Goal: Information Seeking & Learning: Understand process/instructions

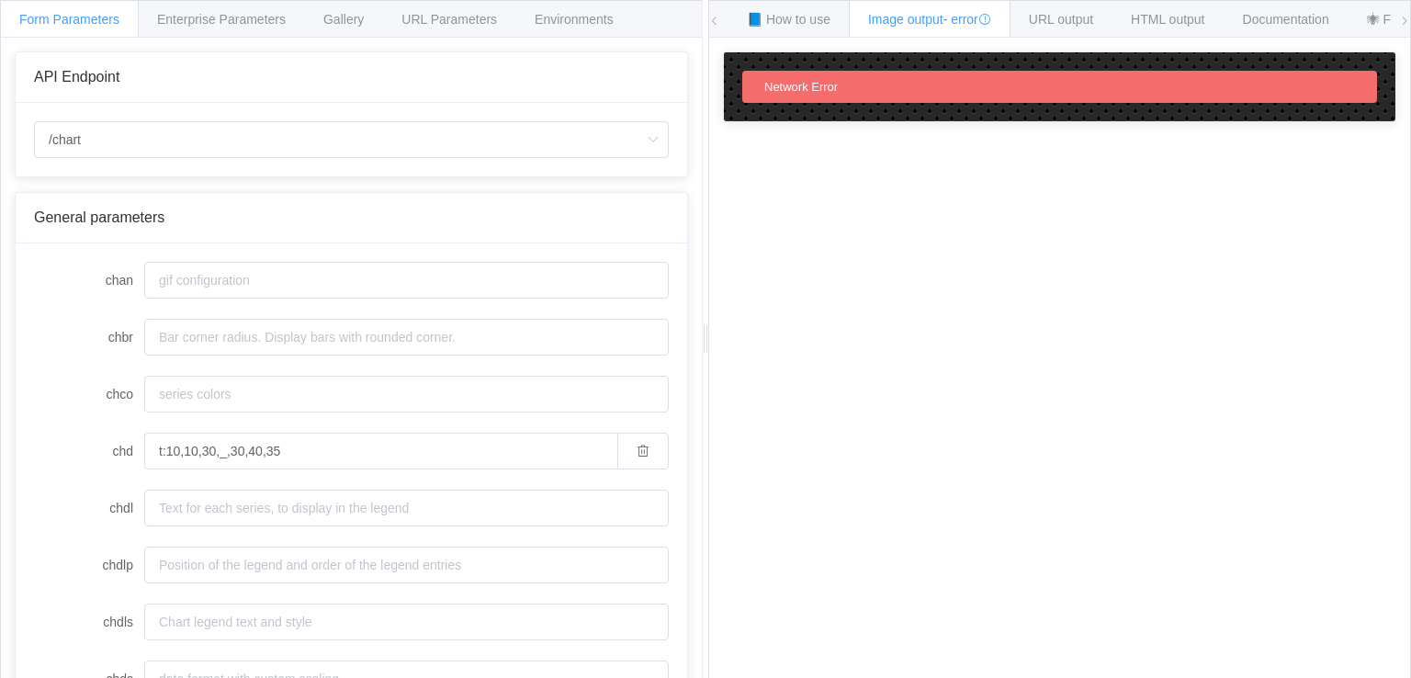
click at [849, 83] on div "Network Error" at bounding box center [1059, 87] width 635 height 32
click at [140, 146] on input "/chart" at bounding box center [351, 139] width 635 height 37
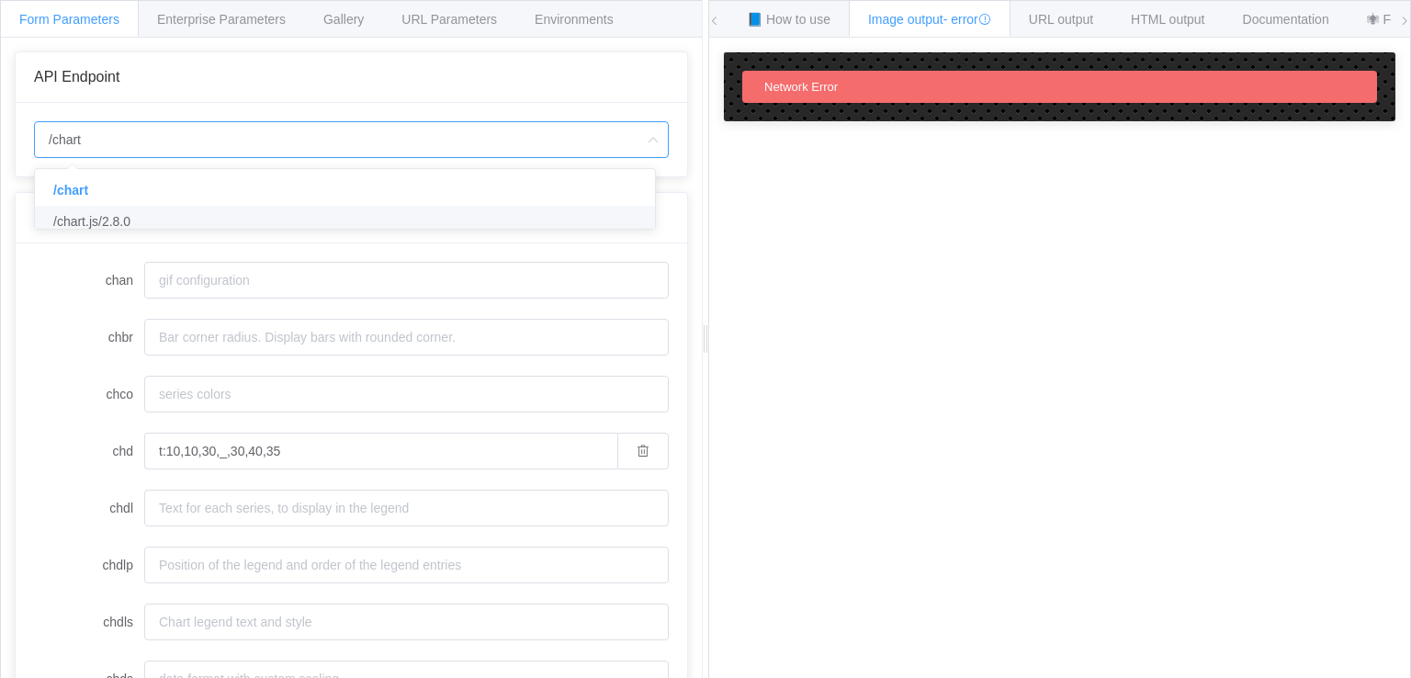
click at [102, 220] on span "/chart.js/2.8.0" at bounding box center [91, 221] width 77 height 15
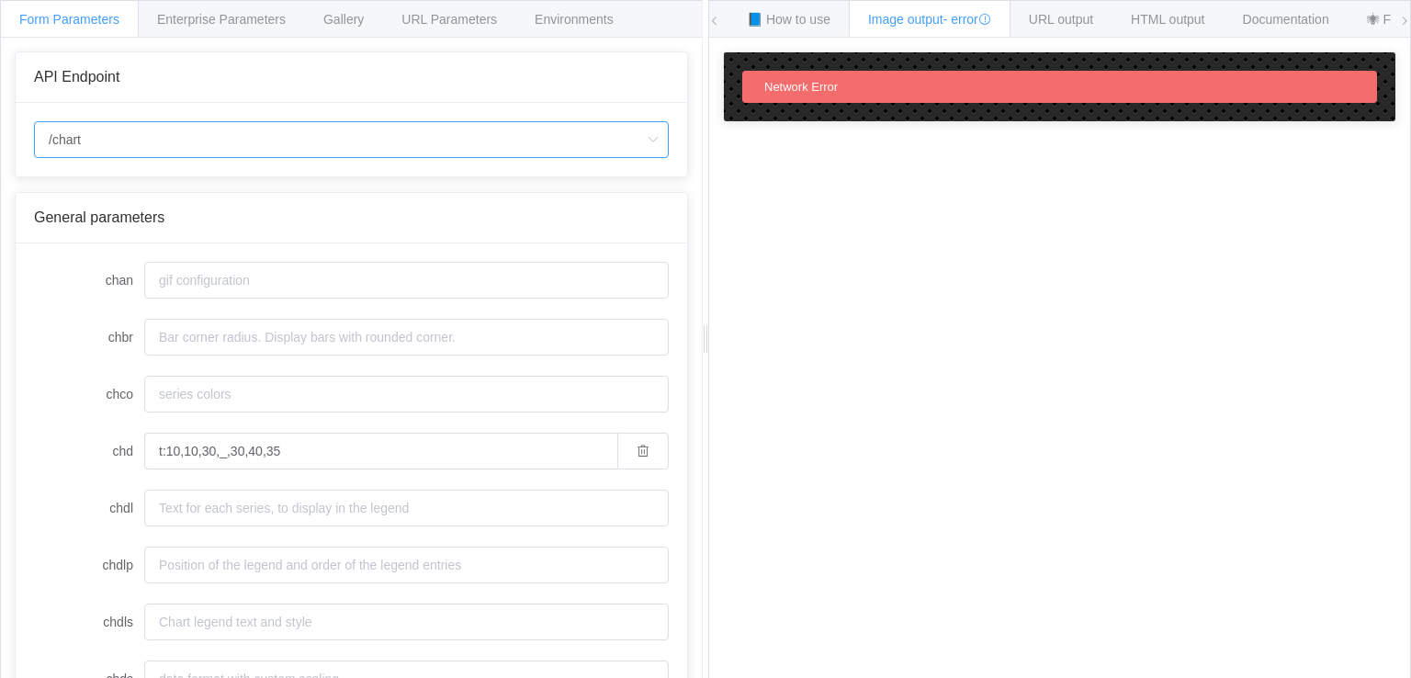
type input "/chart.js/2.8.0"
type input "white"
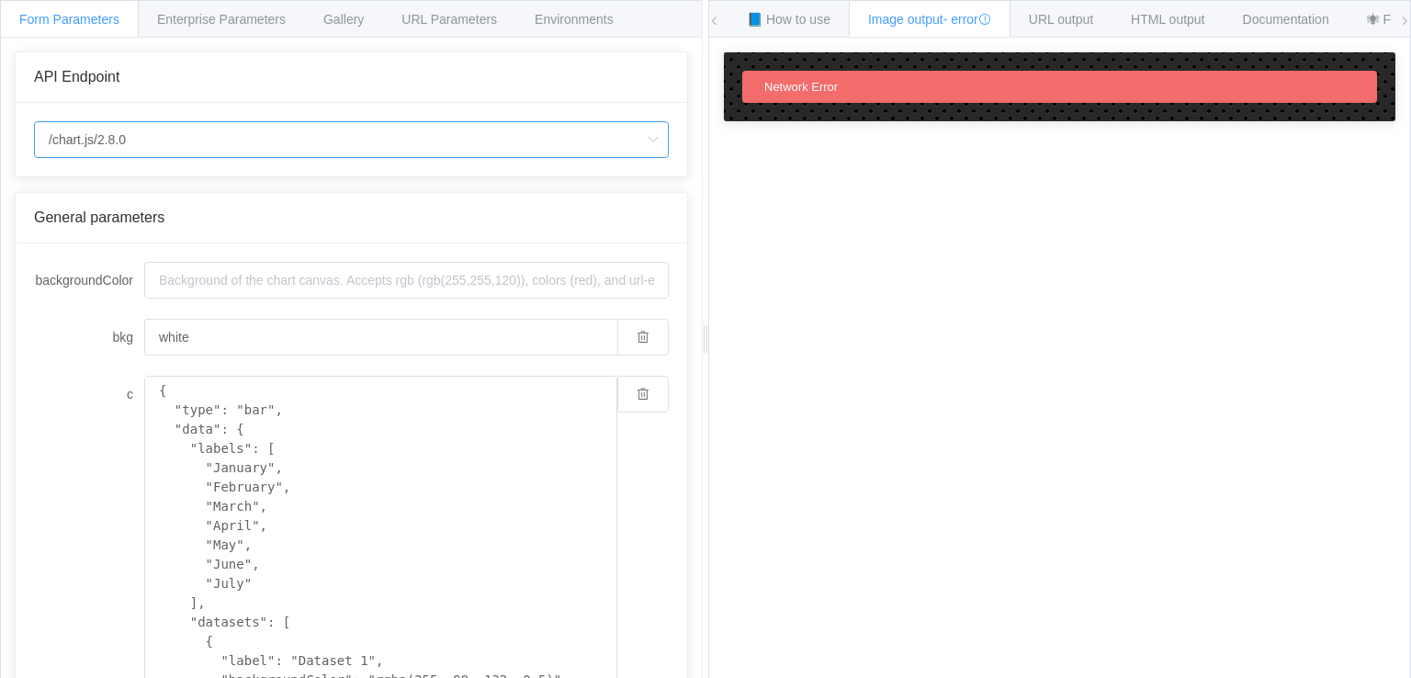
click at [125, 137] on input "/chart.js/2.8.0" at bounding box center [351, 139] width 635 height 37
click at [73, 186] on span "/chart" at bounding box center [69, 190] width 32 height 15
type input "/chart"
type input "20"
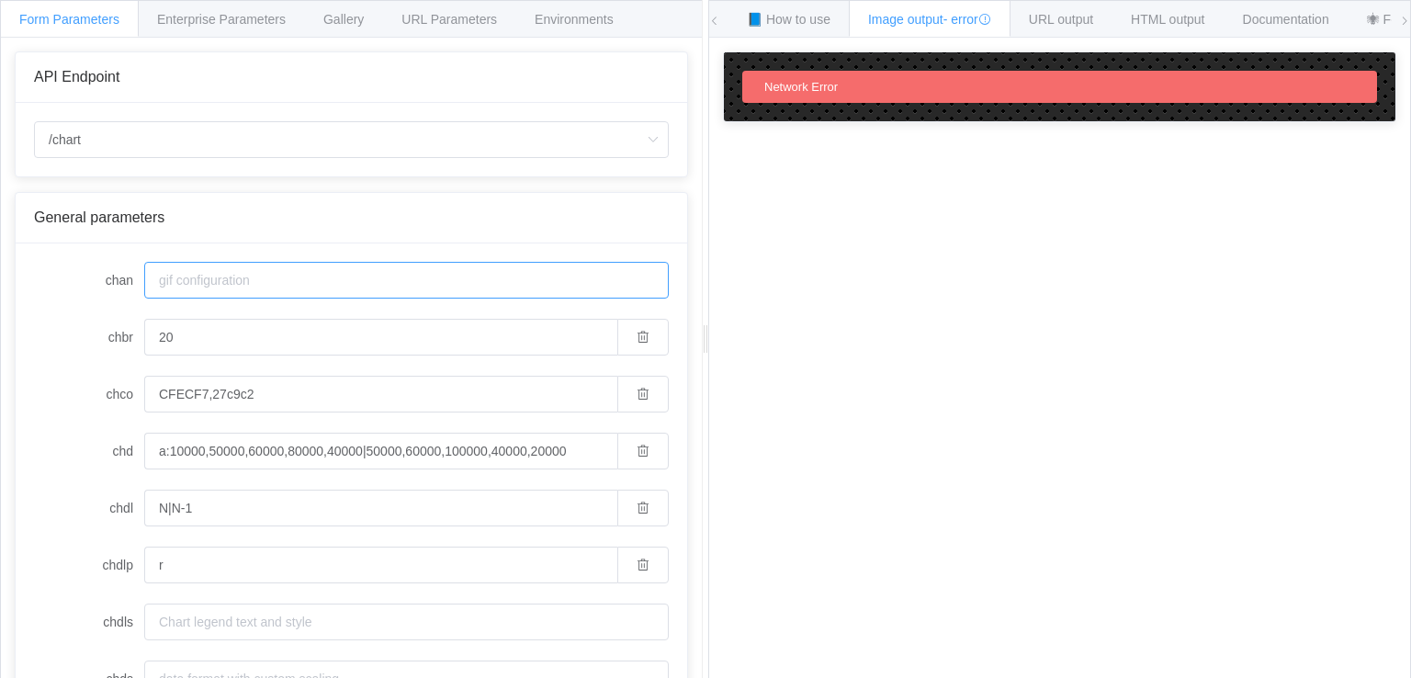
click at [214, 285] on input "chan" at bounding box center [406, 280] width 524 height 37
click at [1043, 15] on span "URL output" at bounding box center [1061, 19] width 64 height 15
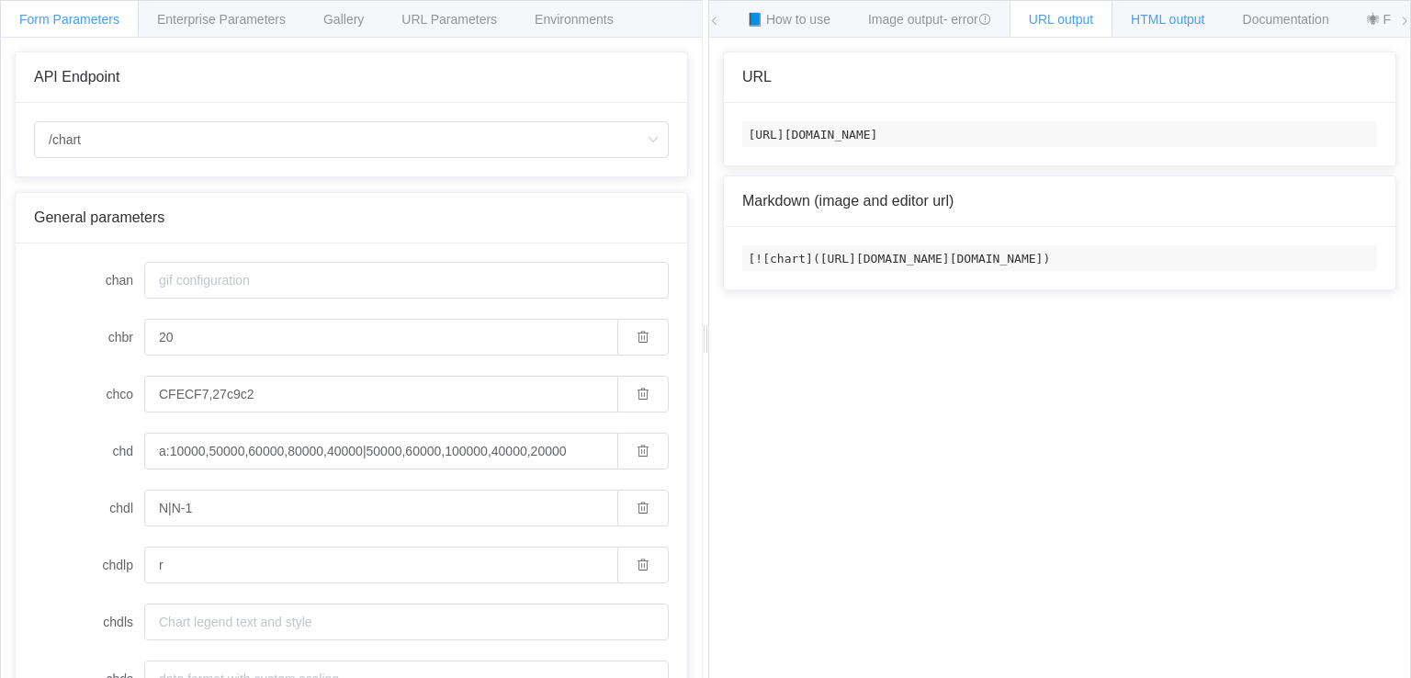
click at [1175, 8] on div "HTML output" at bounding box center [1167, 18] width 112 height 37
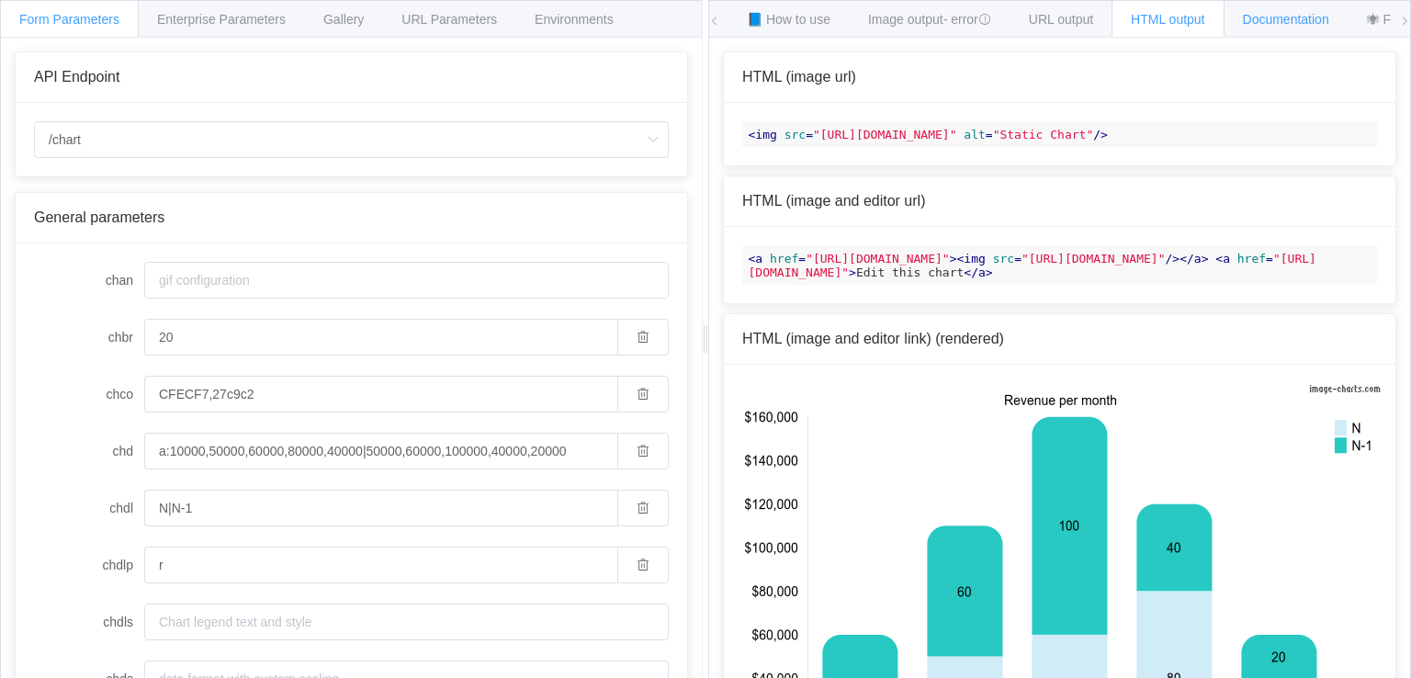
click at [1282, 16] on span "Documentation" at bounding box center [1286, 19] width 86 height 15
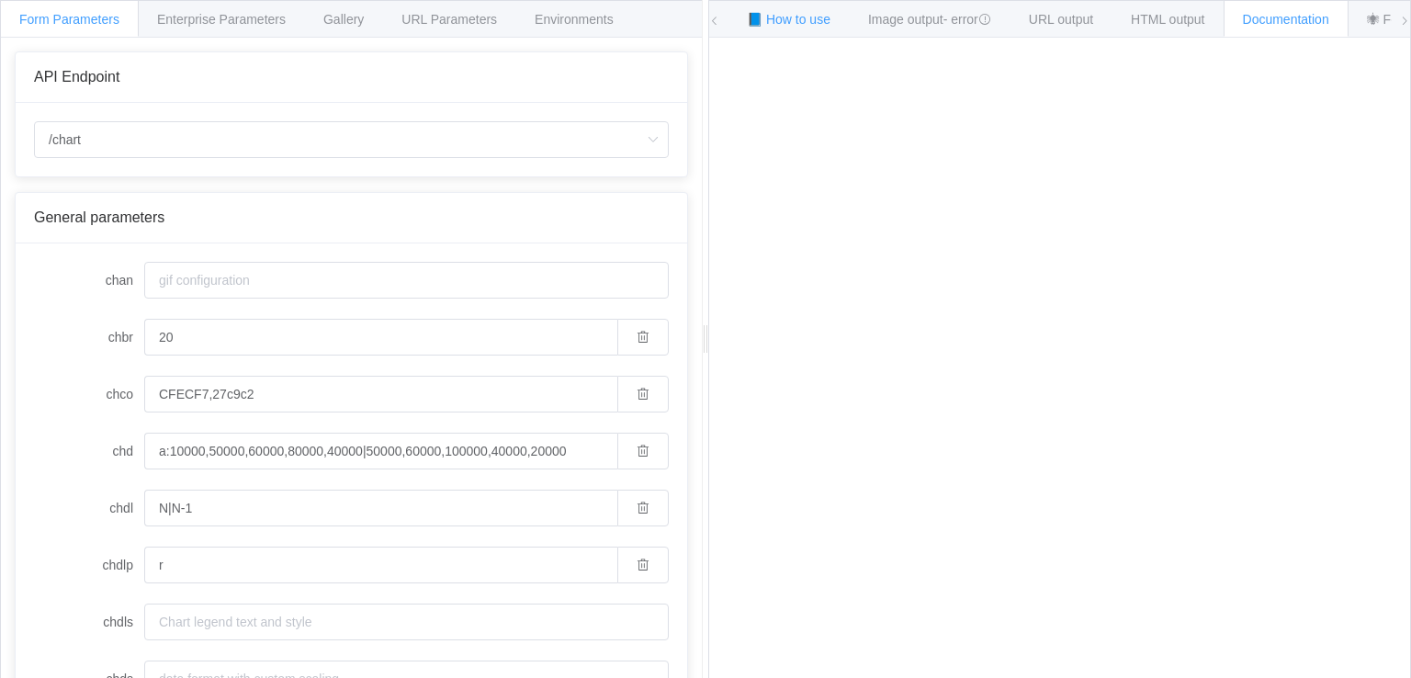
click at [787, 8] on div "📘 How to use" at bounding box center [789, 18] width 122 height 37
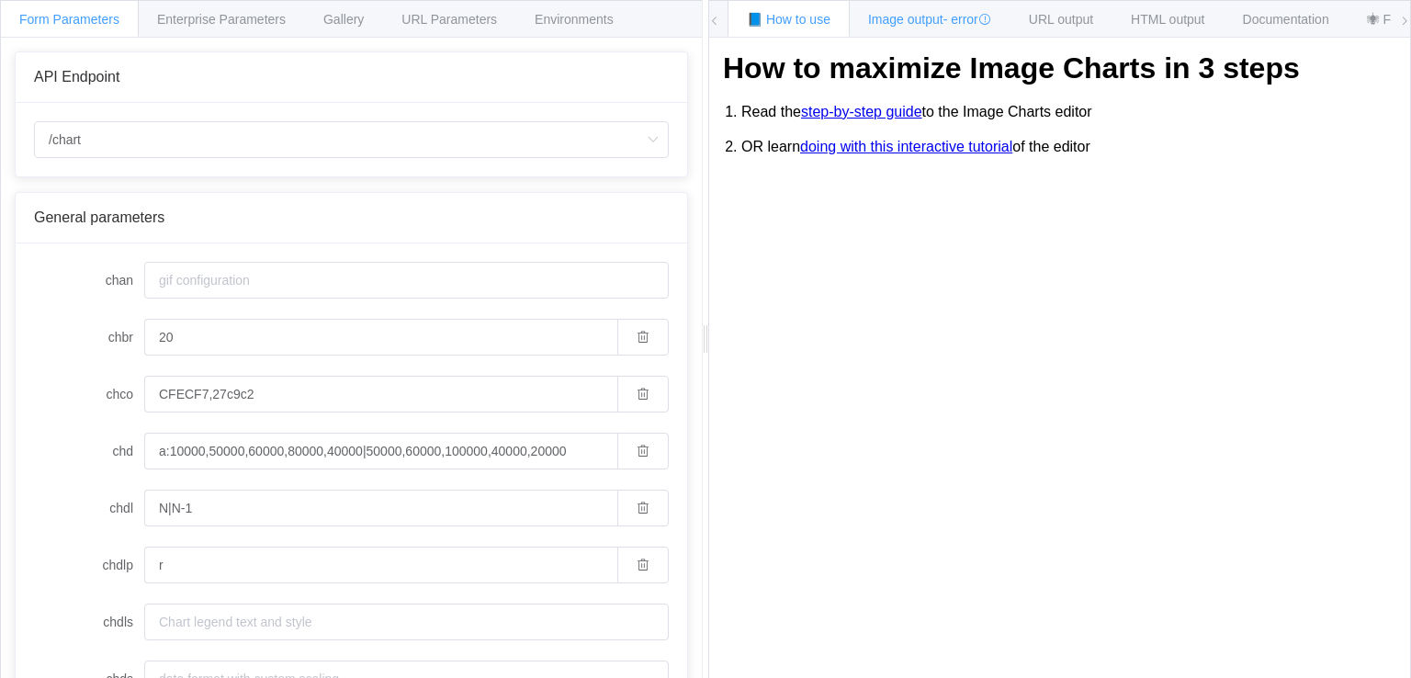
click at [930, 23] on span "Image output - error" at bounding box center [929, 19] width 123 height 15
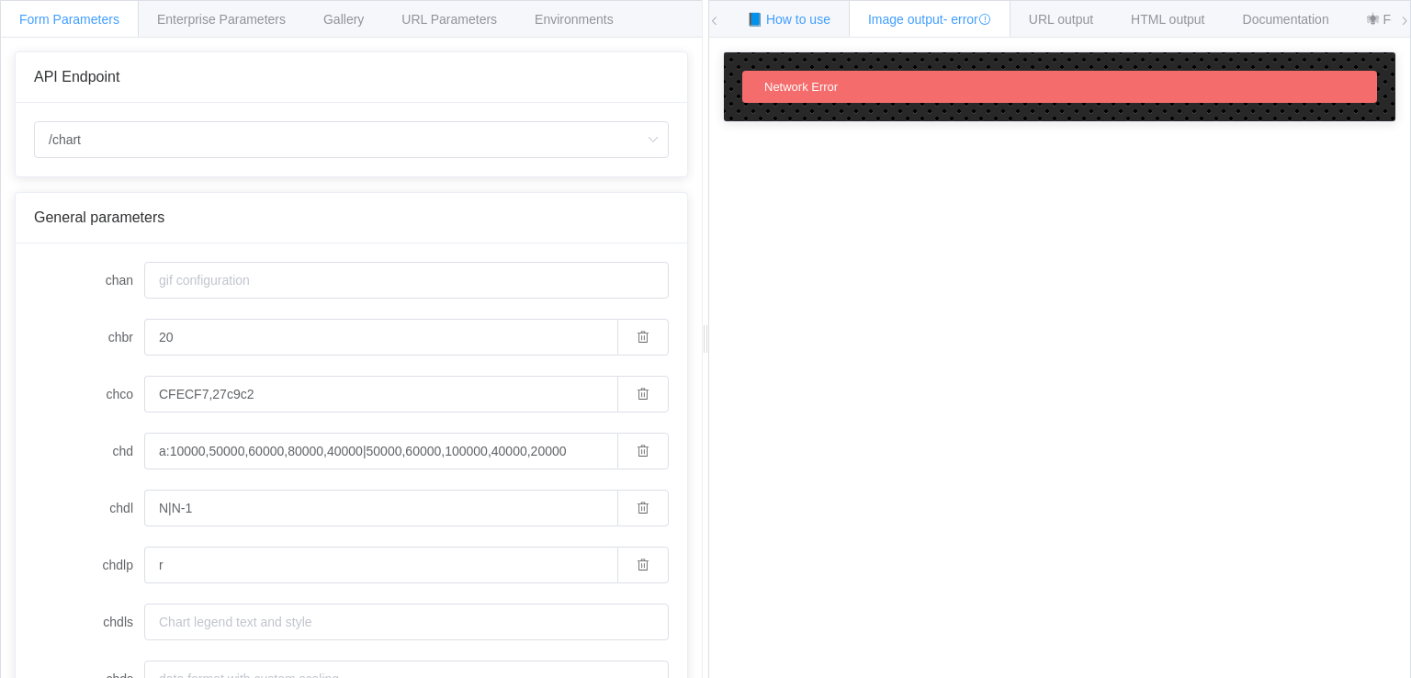
click at [801, 15] on span "📘 How to use" at bounding box center [789, 19] width 84 height 15
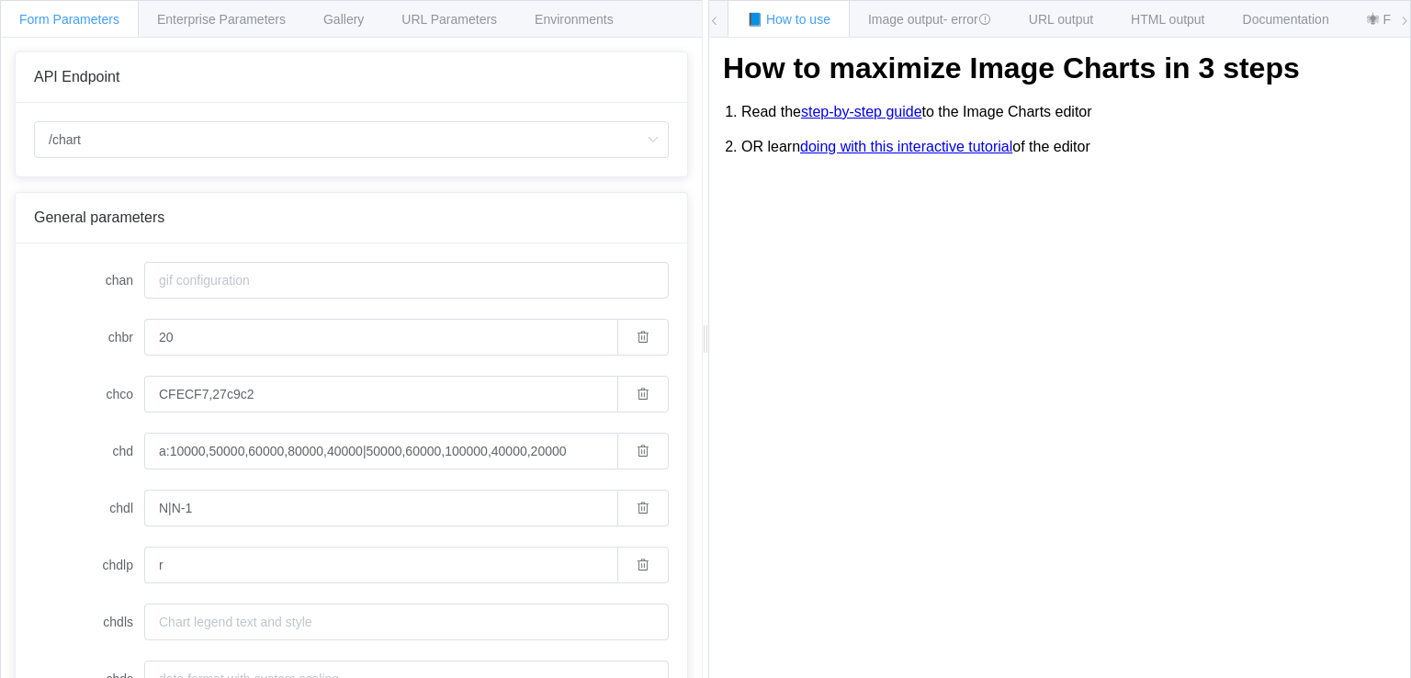
click at [838, 107] on link "step-by-step guide" at bounding box center [861, 112] width 121 height 17
